Goal: Complete application form

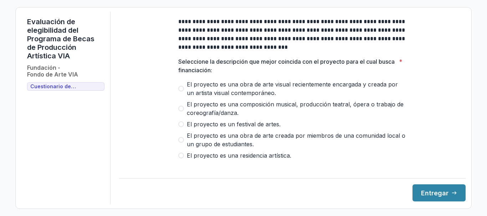
click at [178, 159] on span at bounding box center [181, 156] width 6 height 6
click at [434, 197] on button "Entregar" at bounding box center [438, 193] width 53 height 17
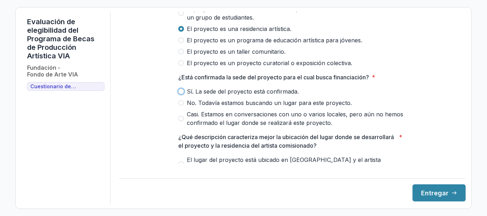
scroll to position [143, 0]
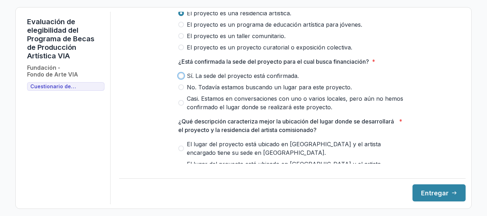
click at [179, 79] on span at bounding box center [181, 76] width 6 height 6
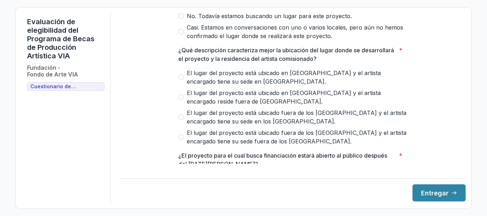
scroll to position [249, 0]
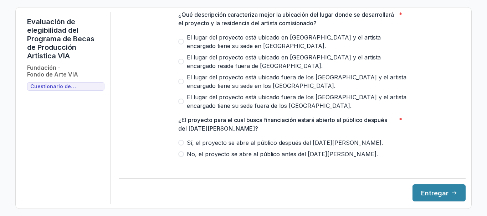
click at [181, 104] on span at bounding box center [181, 102] width 6 height 6
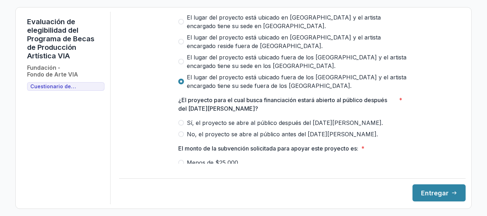
scroll to position [285, 0]
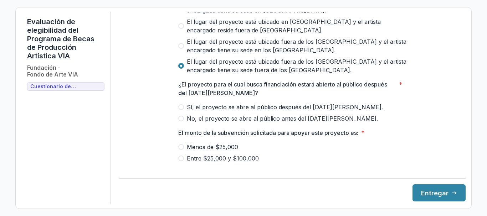
click at [181, 110] on span at bounding box center [181, 107] width 6 height 6
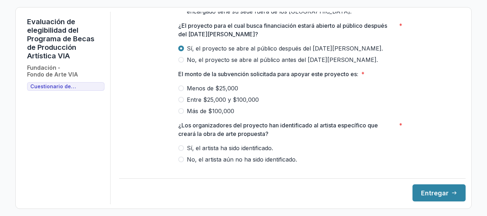
scroll to position [355, 0]
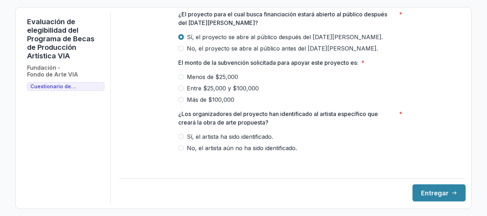
click at [179, 91] on span at bounding box center [181, 89] width 6 height 6
click at [179, 80] on span at bounding box center [181, 77] width 6 height 6
click at [182, 140] on span at bounding box center [181, 137] width 6 height 6
click at [428, 195] on font "Entregar" at bounding box center [434, 193] width 27 height 7
